Goal: Transaction & Acquisition: Purchase product/service

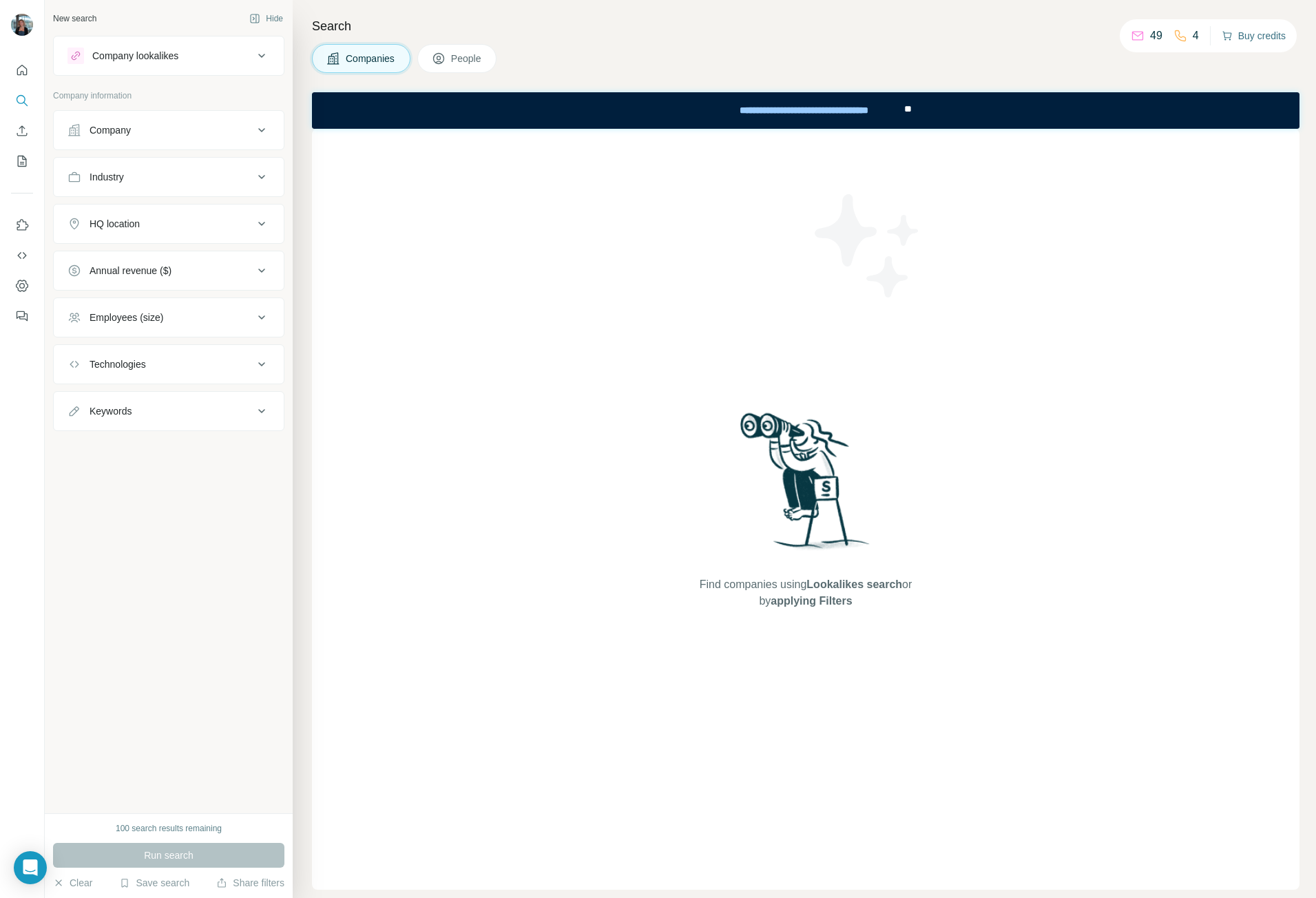
click at [1261, 36] on button "Buy credits" at bounding box center [1253, 35] width 64 height 19
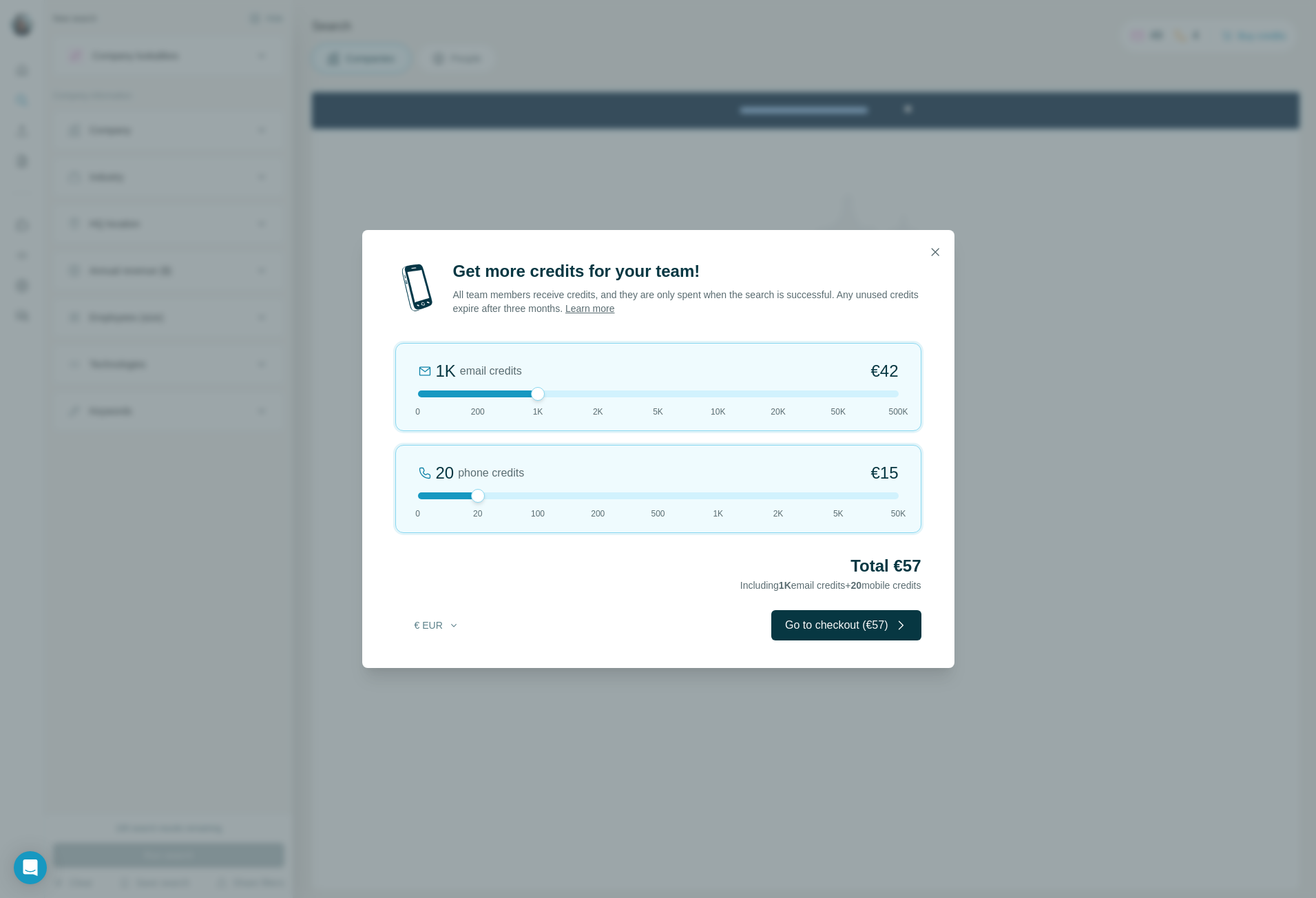
drag, startPoint x: 477, startPoint y: 397, endPoint x: 532, endPoint y: 403, distance: 55.3
click at [532, 403] on div "1K email credits €42 0 200 1K 2K 5K 10K 20K 50K 500K" at bounding box center [658, 387] width 526 height 88
drag, startPoint x: 473, startPoint y: 494, endPoint x: 600, endPoint y: 495, distance: 127.0
click at [600, 495] on div at bounding box center [597, 496] width 14 height 14
click at [658, 494] on div at bounding box center [658, 495] width 481 height 6
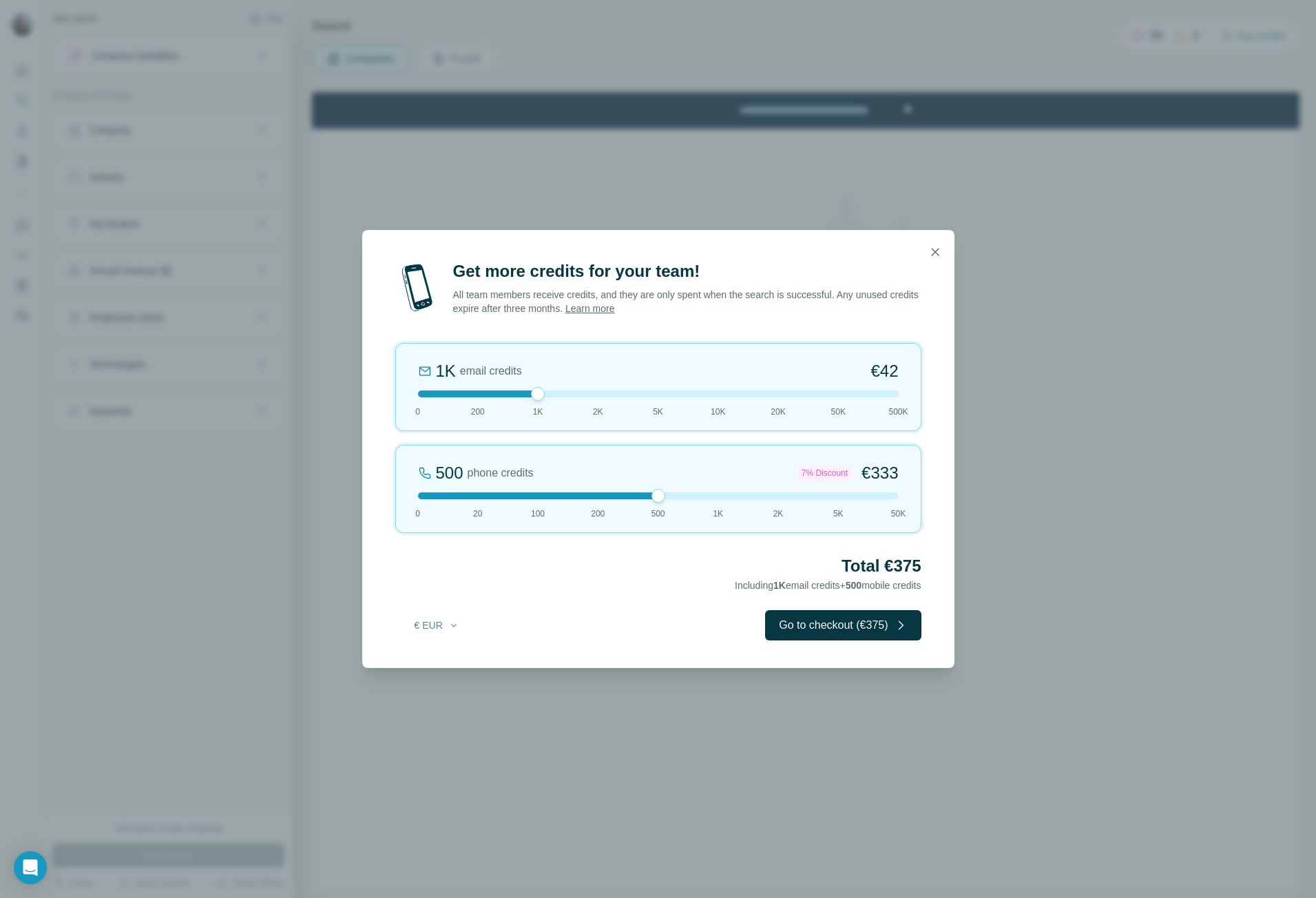
click at [594, 497] on div at bounding box center [658, 495] width 481 height 6
click at [658, 497] on div at bounding box center [658, 495] width 481 height 6
click at [839, 621] on button "Go to checkout (€375)" at bounding box center [842, 625] width 155 height 31
